Goal: Book appointment/travel/reservation

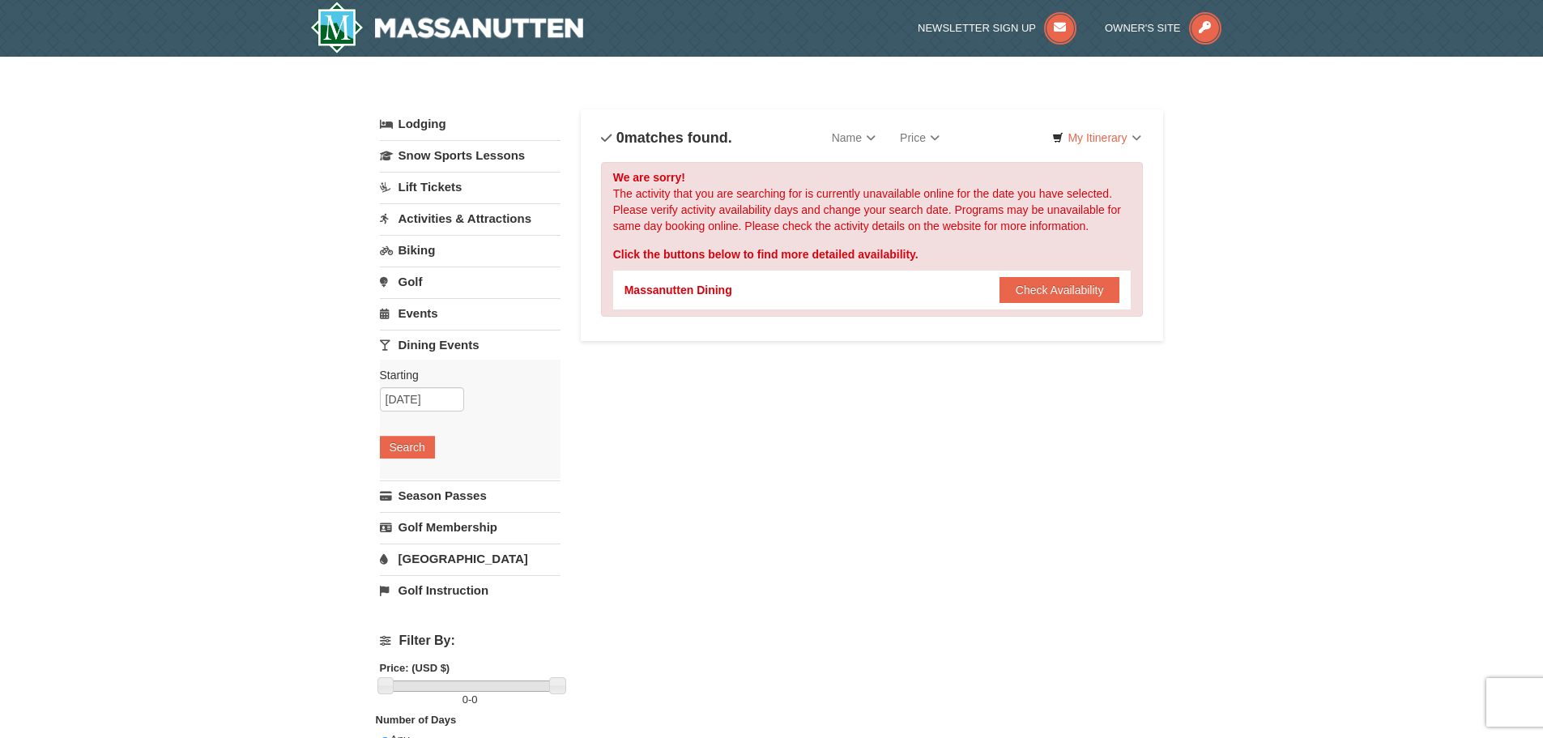
click at [419, 312] on link "Events" at bounding box center [470, 313] width 181 height 30
click at [447, 372] on input "10/10/2025" at bounding box center [422, 367] width 84 height 24
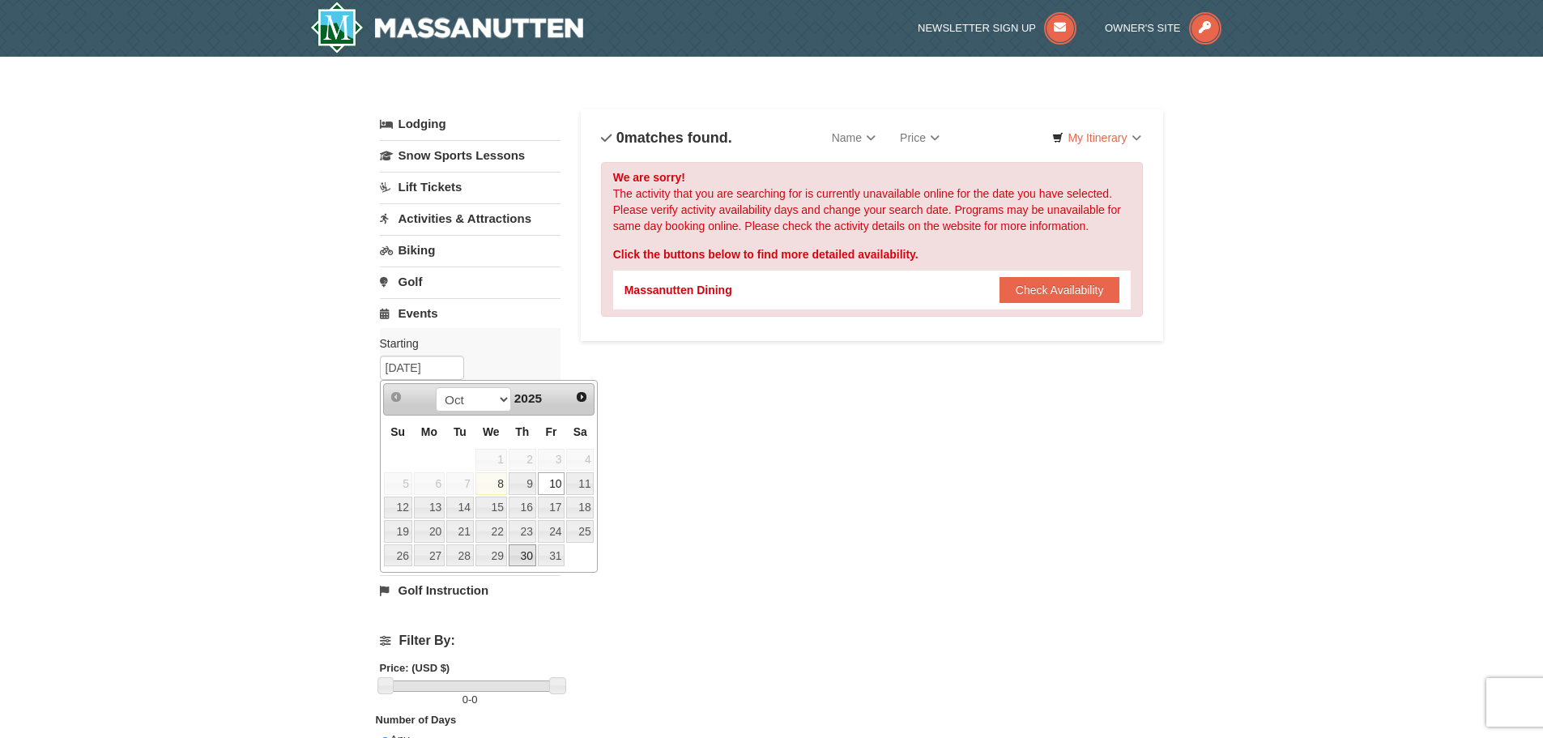
click at [521, 556] on link "30" at bounding box center [523, 555] width 28 height 23
type input "[DATE]"
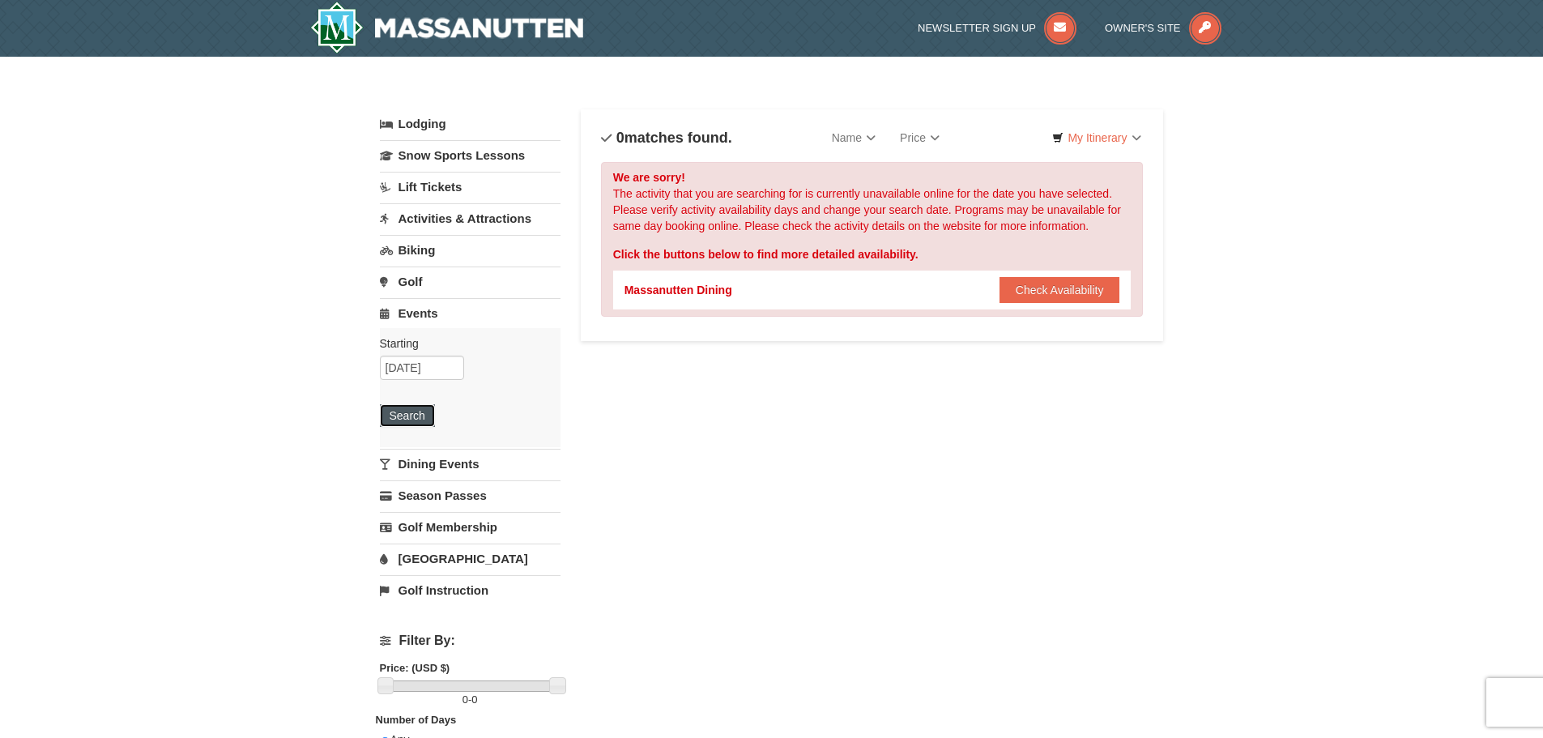
click at [416, 420] on button "Search" at bounding box center [407, 415] width 55 height 23
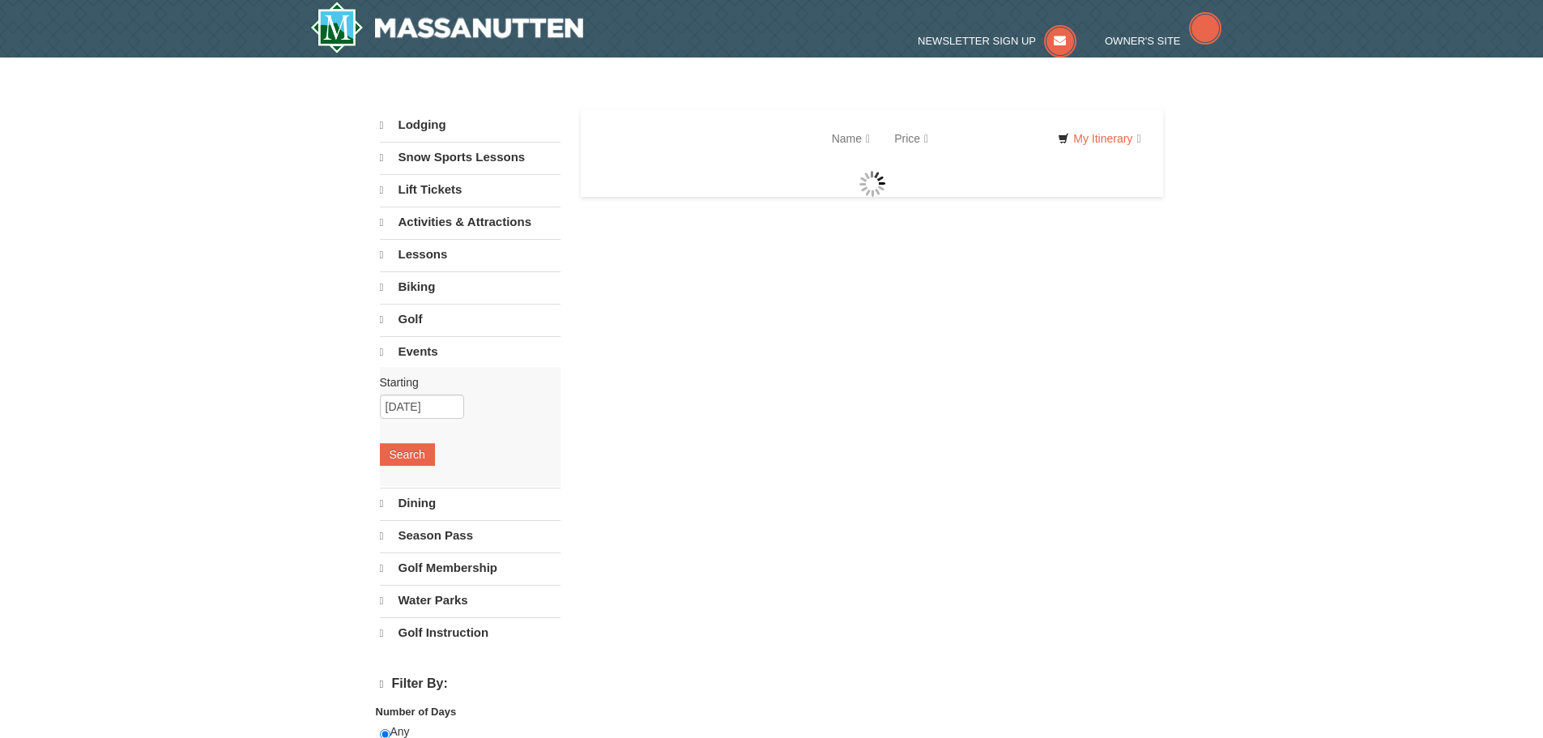
select select "10"
